Goal: Task Accomplishment & Management: Complete application form

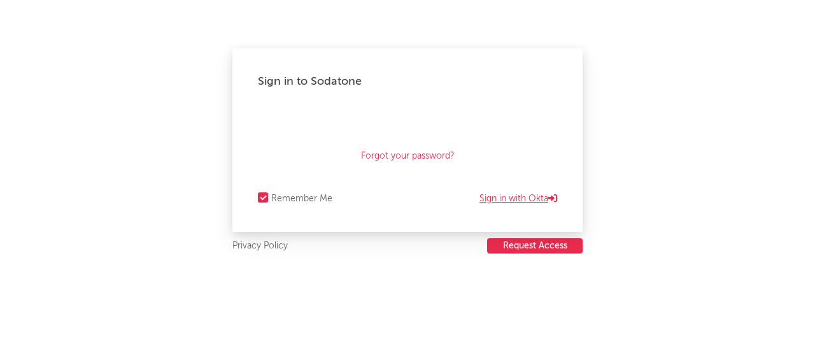
click at [522, 199] on link "Sign in with Okta" at bounding box center [518, 198] width 78 height 15
click at [503, 197] on link "Sign in with email / password" at bounding box center [494, 198] width 126 height 15
click at [544, 245] on button "Request Access" at bounding box center [534, 245] width 95 height 15
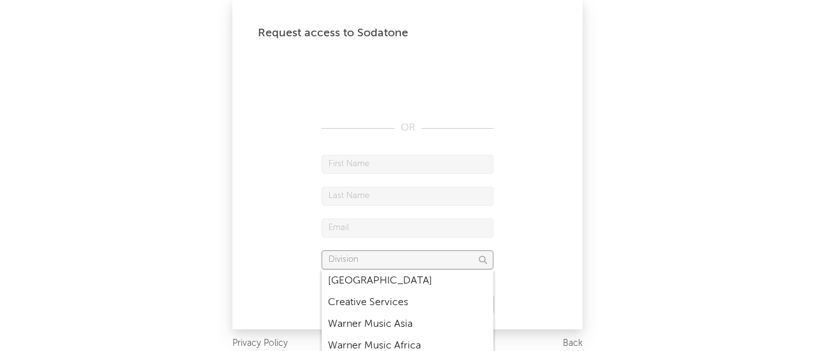
click at [477, 258] on input "text" at bounding box center [407, 259] width 172 height 19
